Goal: Information Seeking & Learning: Understand process/instructions

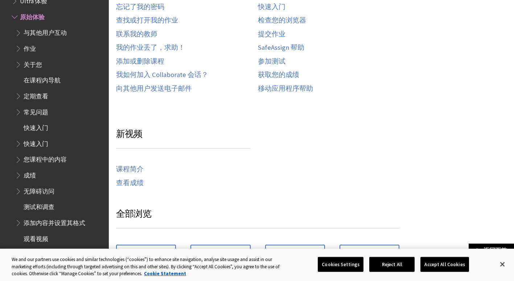
scroll to position [150, 0]
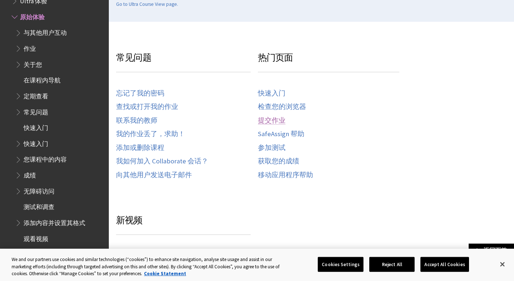
click at [277, 123] on link "提交作业" at bounding box center [272, 120] width 28 height 8
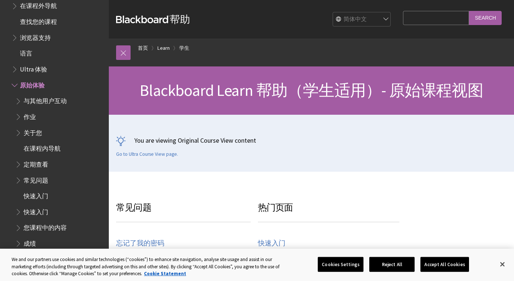
scroll to position [162, 0]
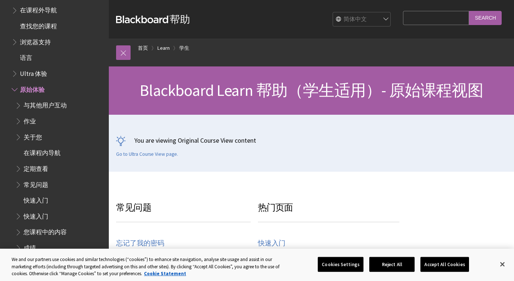
click at [34, 124] on span "作业" at bounding box center [30, 120] width 12 height 10
click at [36, 126] on span "作业" at bounding box center [59, 121] width 89 height 12
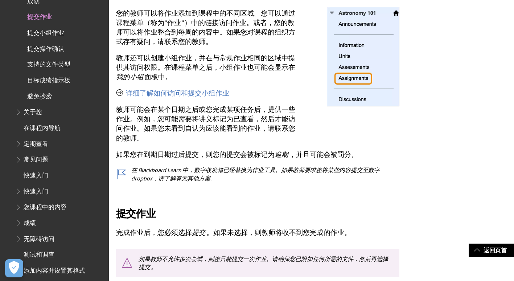
scroll to position [217, 0]
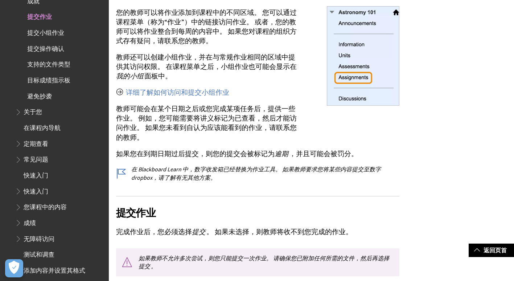
drag, startPoint x: 415, startPoint y: 149, endPoint x: 393, endPoint y: 212, distance: 67.2
click at [393, 212] on h2 "提交作业" at bounding box center [257, 208] width 283 height 24
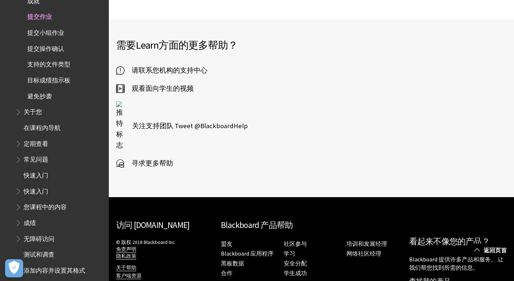
scroll to position [1920, 0]
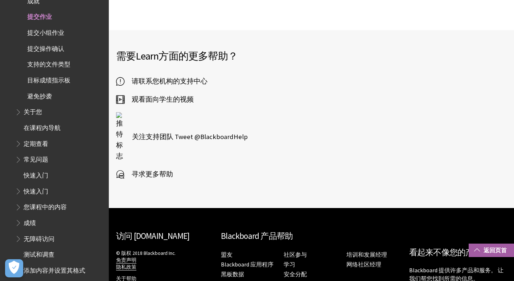
click at [476, 248] on span at bounding box center [477, 249] width 6 height 6
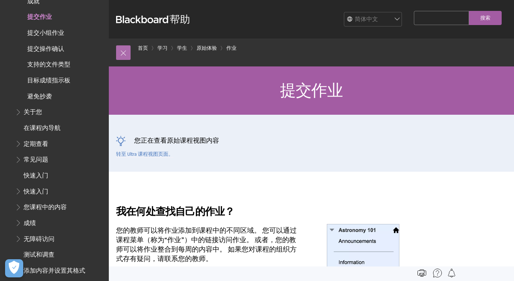
click at [128, 47] on link at bounding box center [123, 52] width 14 height 14
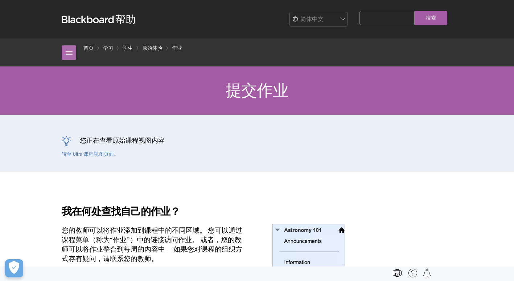
click at [70, 50] on link at bounding box center [69, 52] width 14 height 14
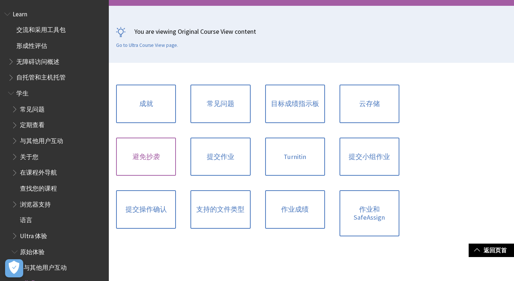
scroll to position [266, 0]
